Goal: Task Accomplishment & Management: Manage account settings

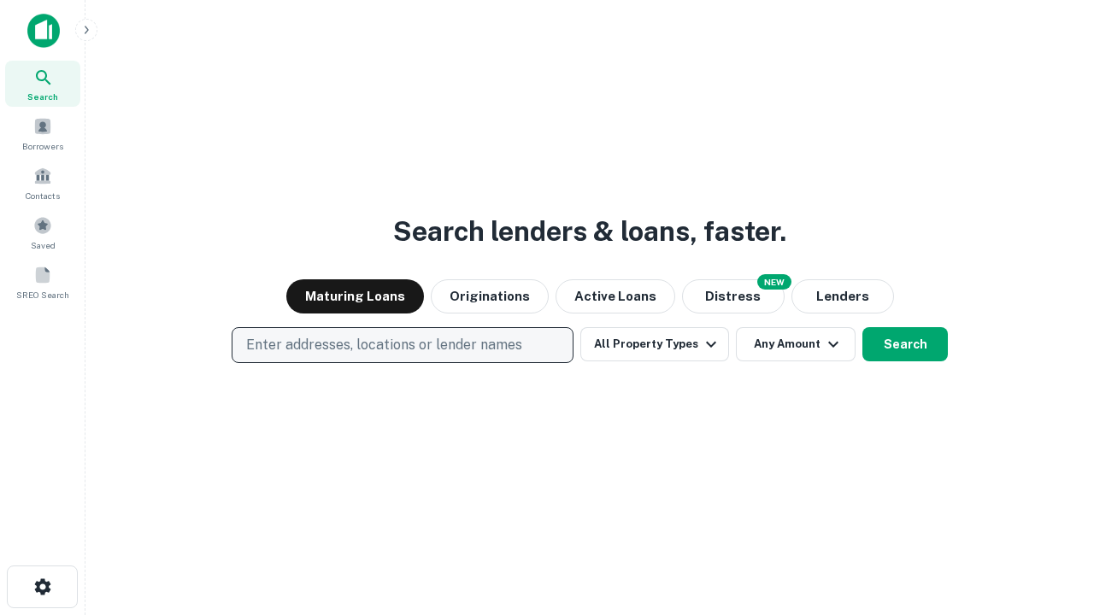
click at [402, 345] on p "Enter addresses, locations or lender names" at bounding box center [384, 345] width 276 height 21
type input "**********"
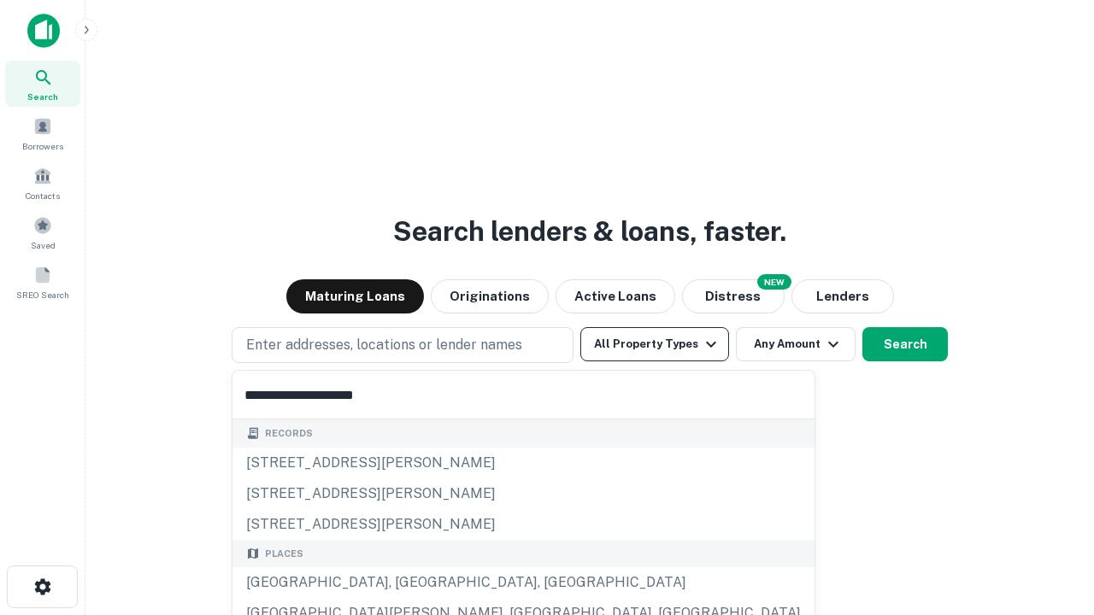
click at [409, 583] on div "[GEOGRAPHIC_DATA], [GEOGRAPHIC_DATA], [GEOGRAPHIC_DATA]" at bounding box center [523, 583] width 582 height 31
click at [655, 344] on button "All Property Types" at bounding box center [654, 344] width 149 height 34
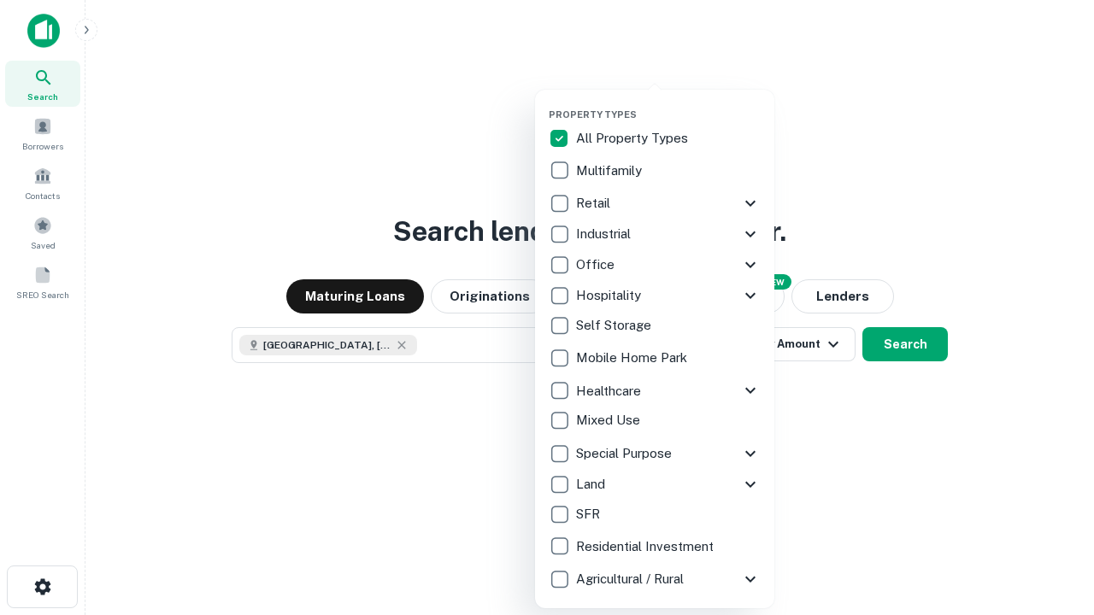
click at [668, 103] on button "button" at bounding box center [668, 103] width 239 height 1
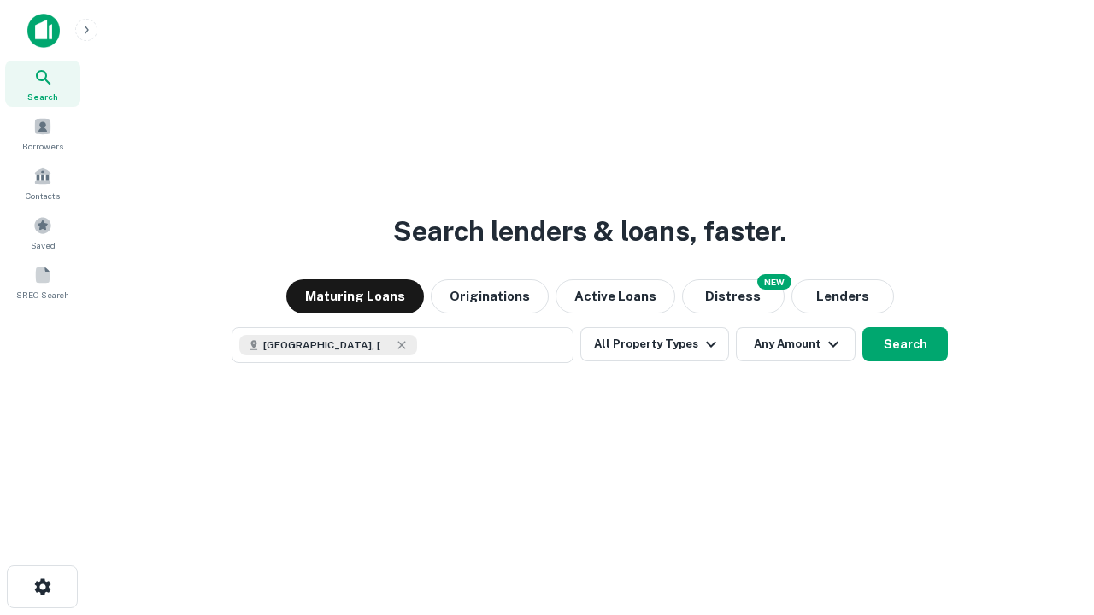
scroll to position [27, 0]
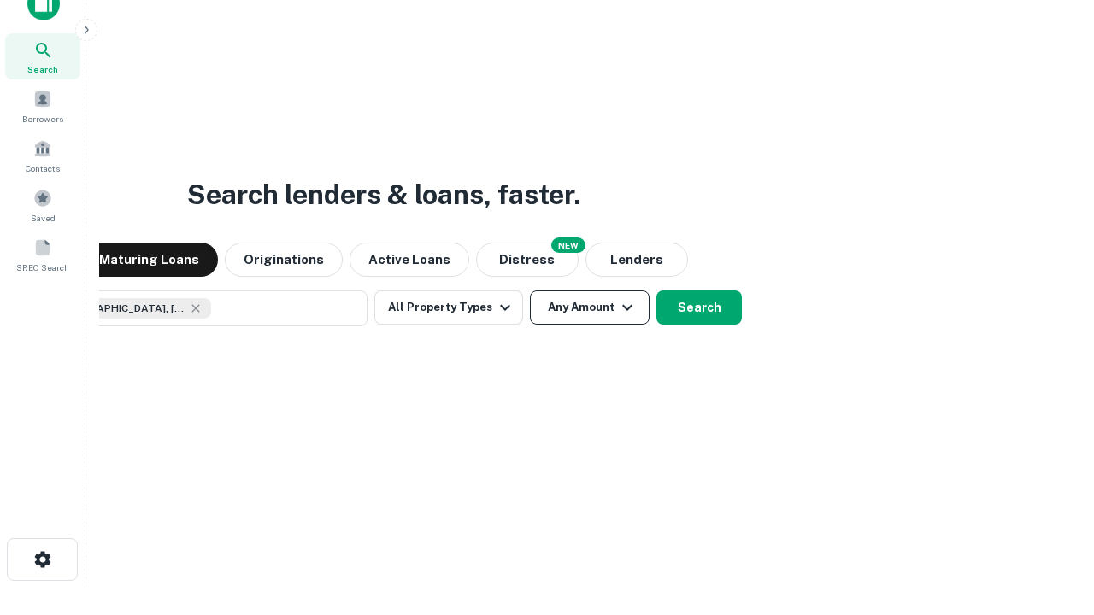
click at [530, 291] on button "Any Amount" at bounding box center [590, 308] width 120 height 34
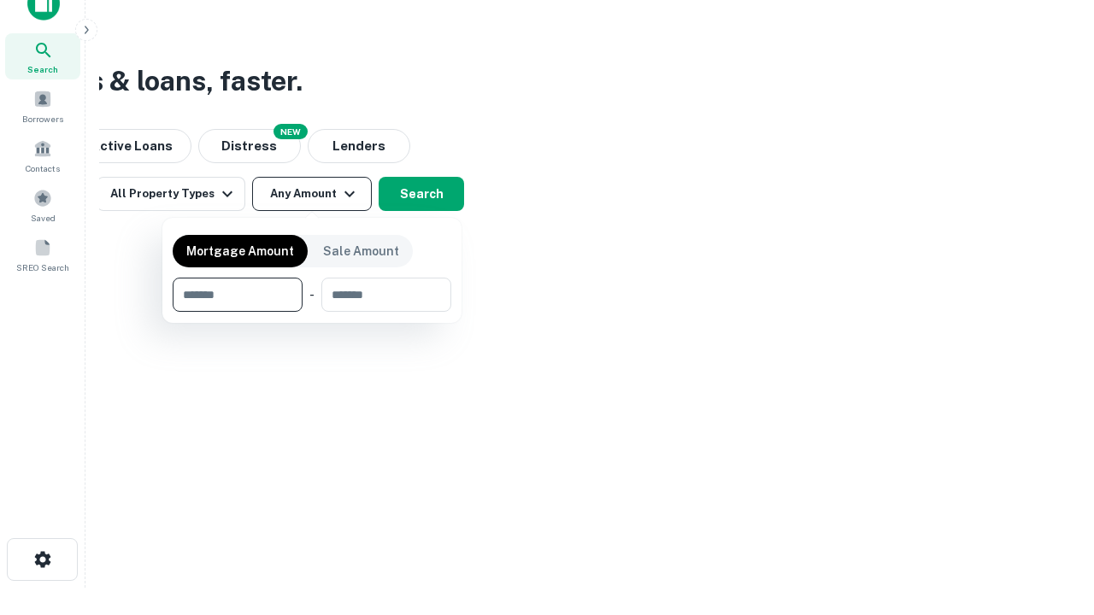
type input "*******"
click at [312, 312] on button "button" at bounding box center [312, 312] width 279 height 1
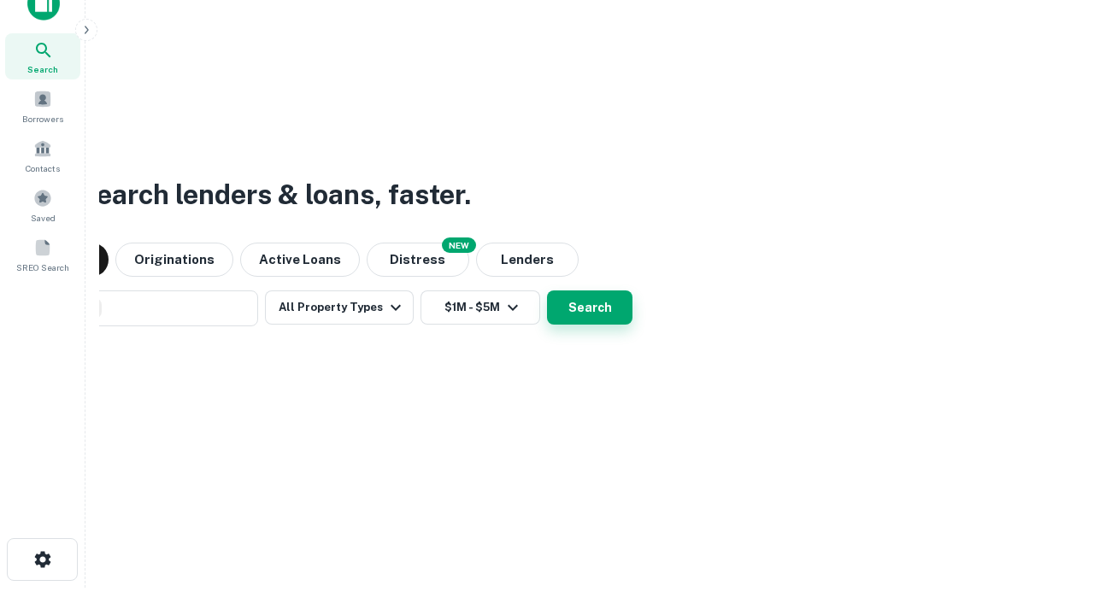
click at [547, 291] on button "Search" at bounding box center [589, 308] width 85 height 34
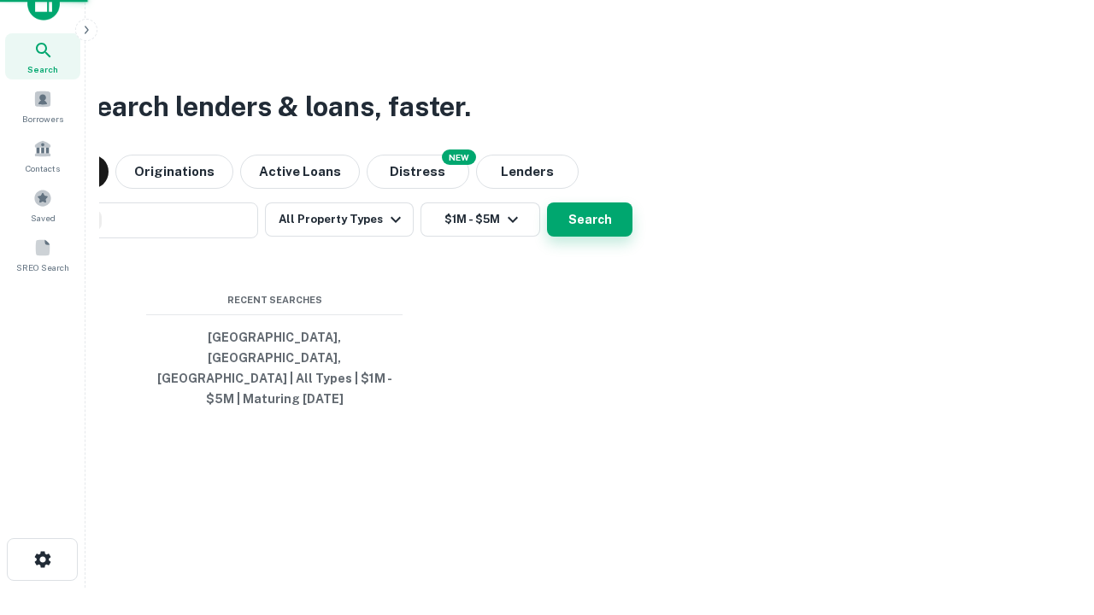
scroll to position [56, 484]
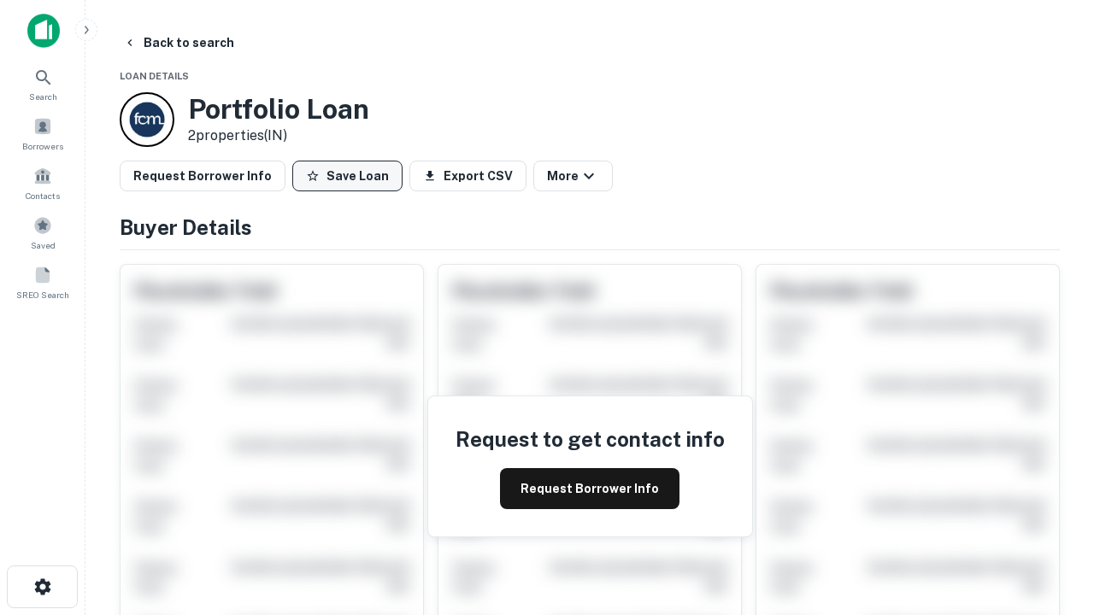
click at [347, 176] on button "Save Loan" at bounding box center [347, 176] width 110 height 31
click at [351, 176] on button "Loan Saved" at bounding box center [351, 176] width 118 height 31
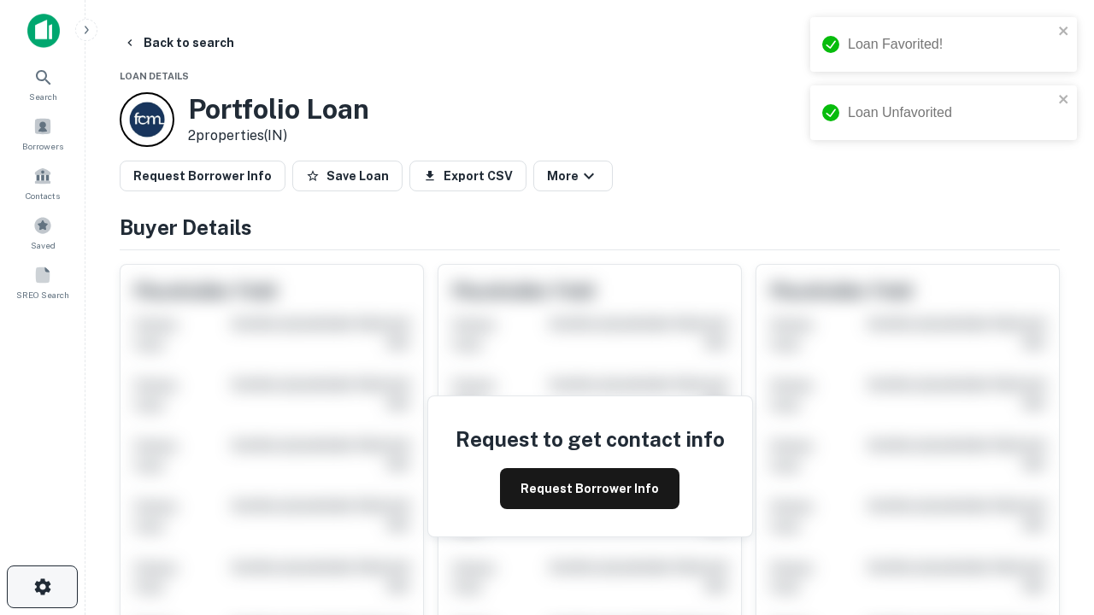
click at [42, 587] on icon "button" at bounding box center [42, 587] width 21 height 21
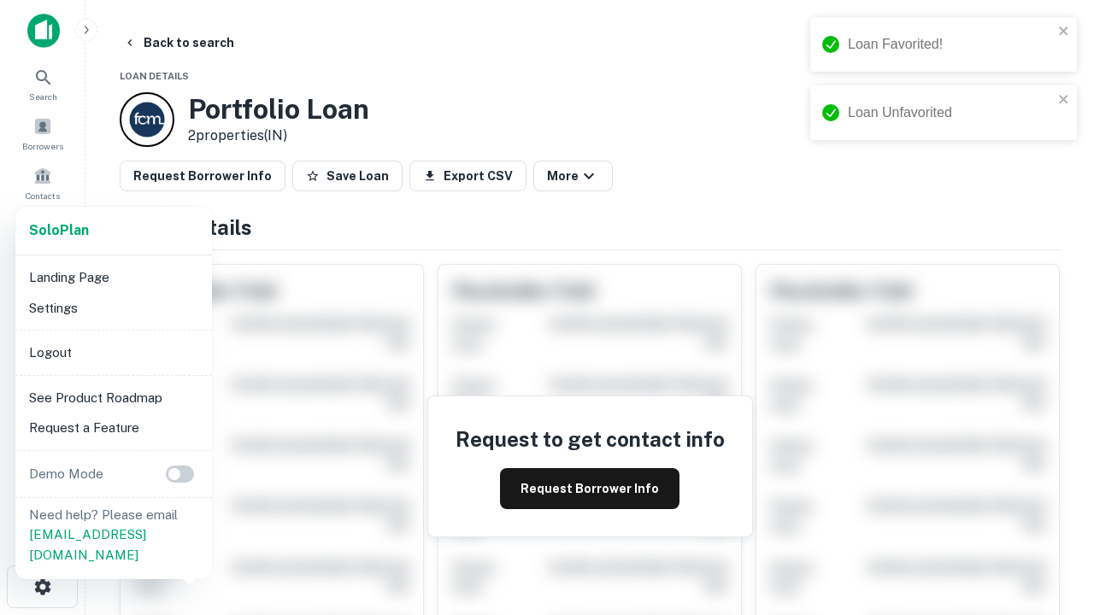
click at [113, 352] on li "Logout" at bounding box center [113, 353] width 183 height 31
